Goal: Task Accomplishment & Management: Use online tool/utility

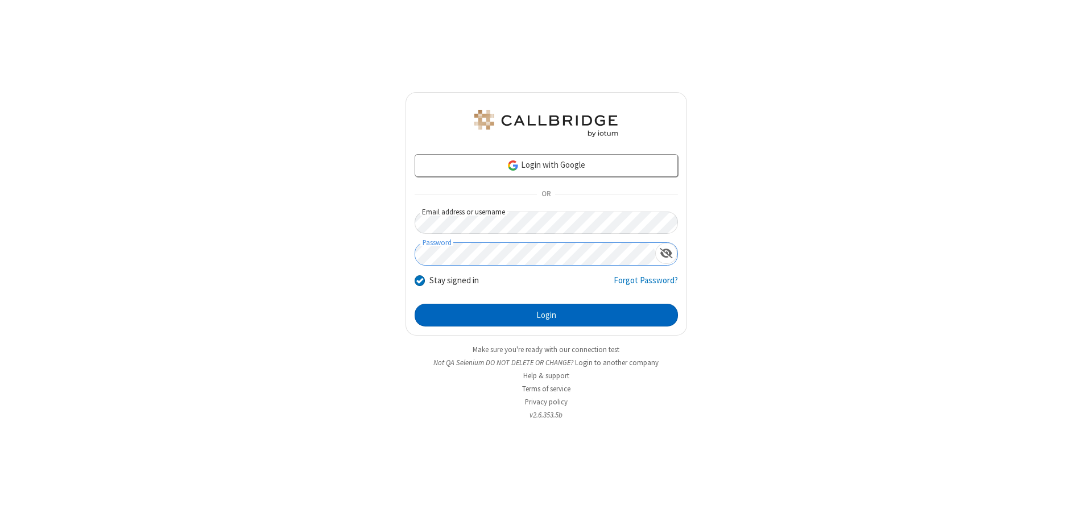
click at [546, 315] on button "Login" at bounding box center [545, 315] width 263 height 23
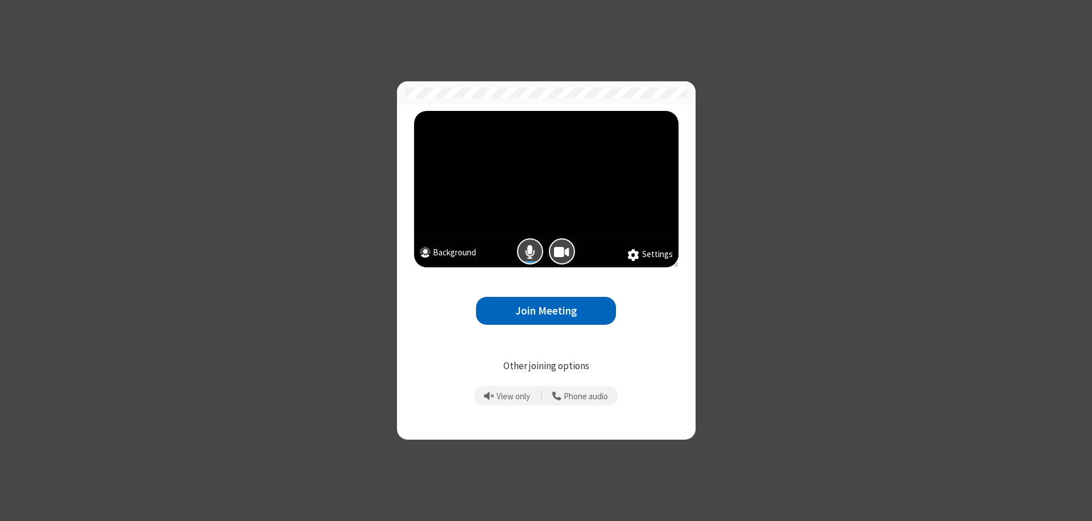
click at [546, 310] on button "Join Meeting" at bounding box center [546, 311] width 140 height 28
